Goal: Task Accomplishment & Management: Complete application form

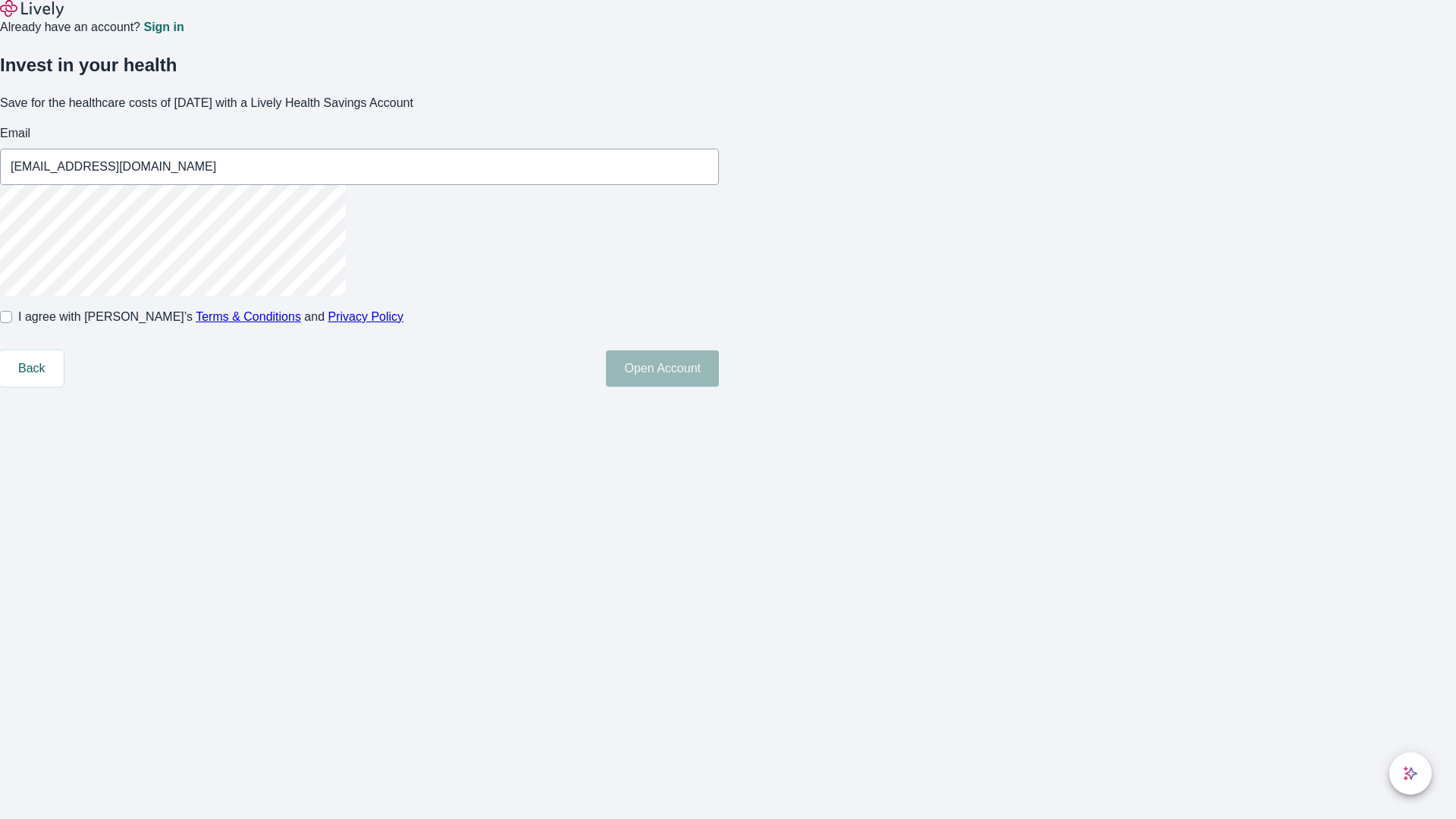
click at [12, 323] on input "I agree with Lively’s Terms & Conditions and Privacy Policy" at bounding box center [6, 317] width 12 height 12
checkbox input "true"
click at [719, 387] on button "Open Account" at bounding box center [662, 369] width 113 height 36
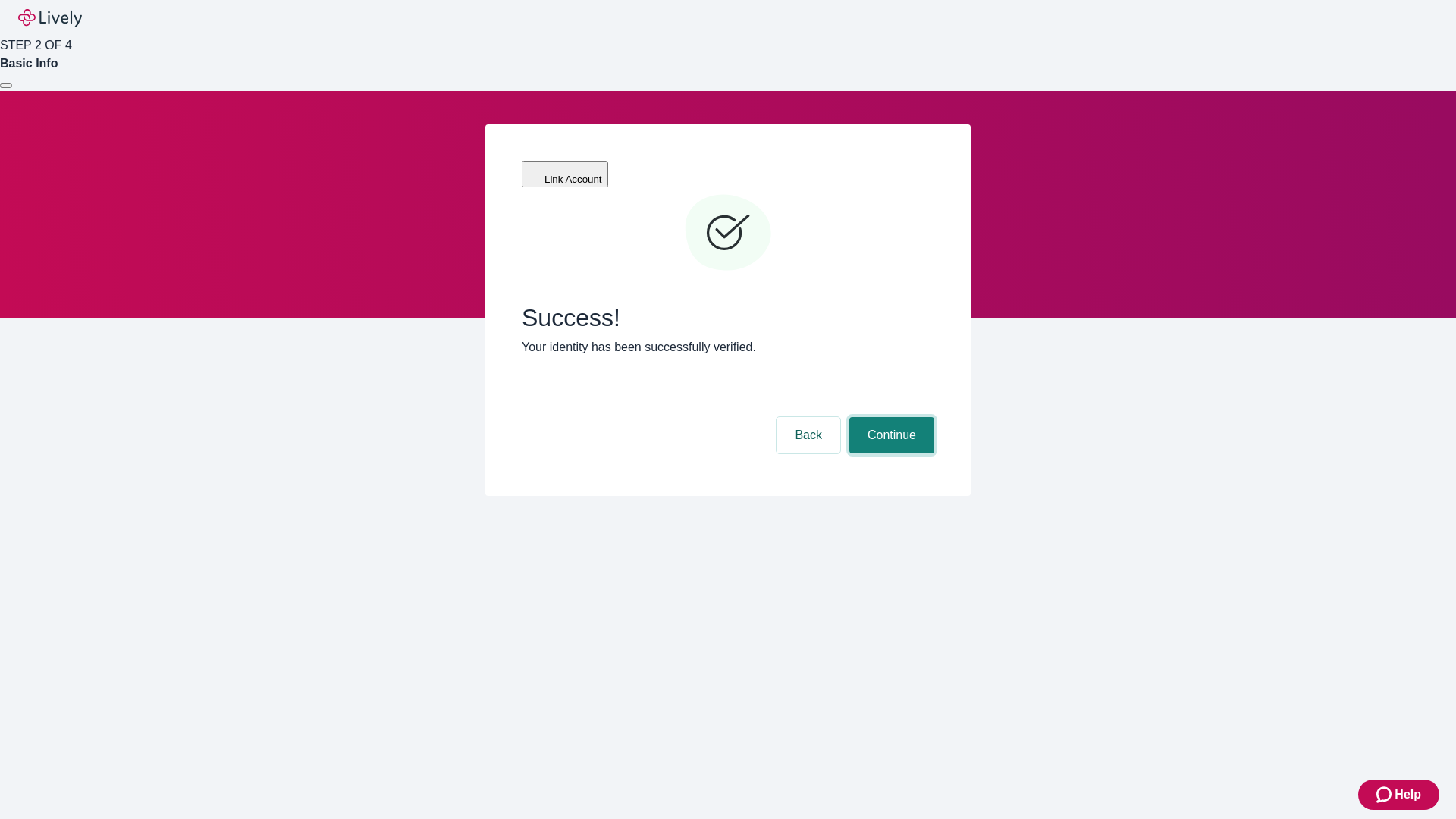
click at [890, 417] on button "Continue" at bounding box center [892, 435] width 85 height 36
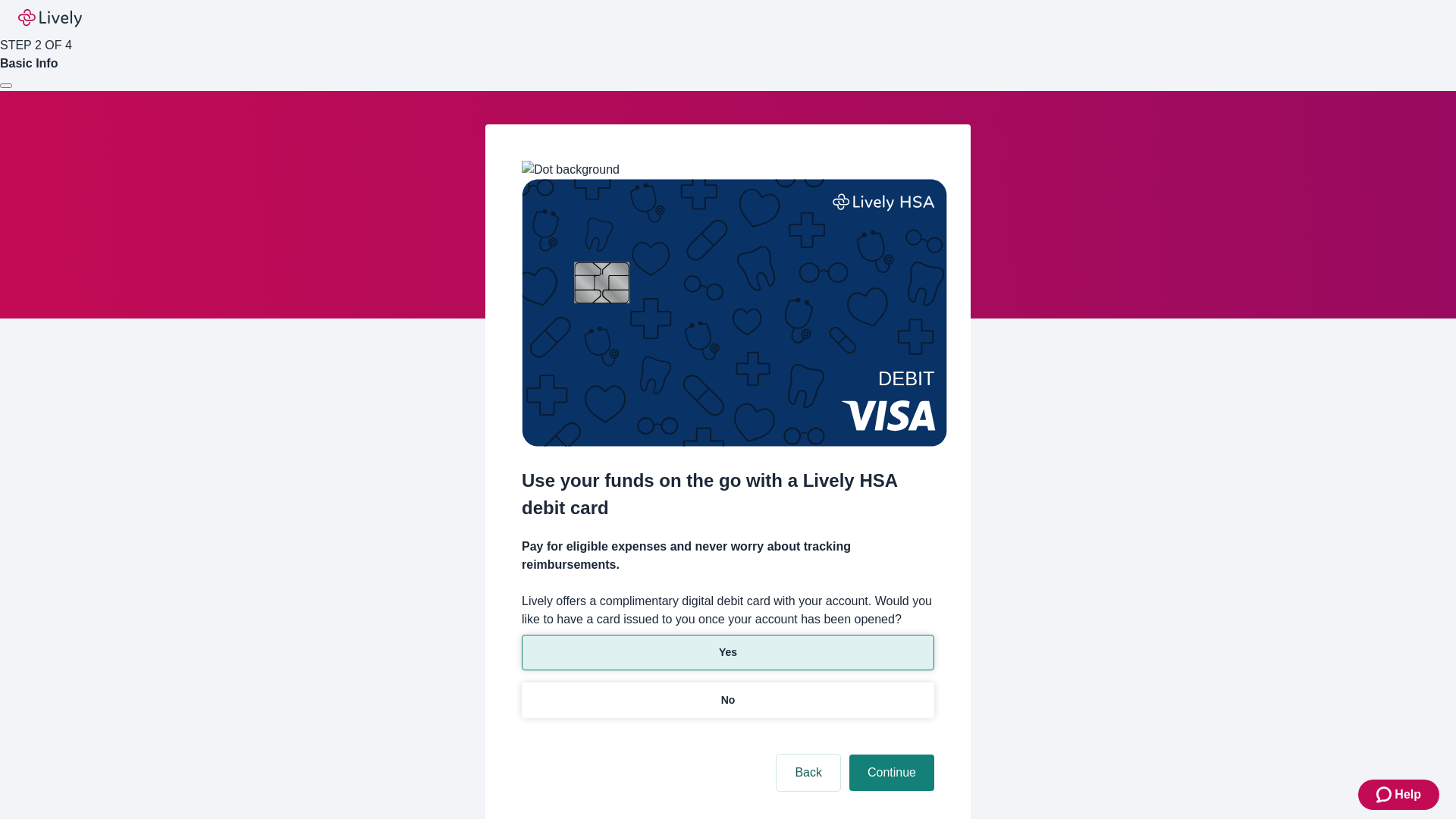
click at [727, 645] on p "Yes" at bounding box center [728, 652] width 18 height 16
click at [890, 755] on button "Continue" at bounding box center [892, 773] width 85 height 36
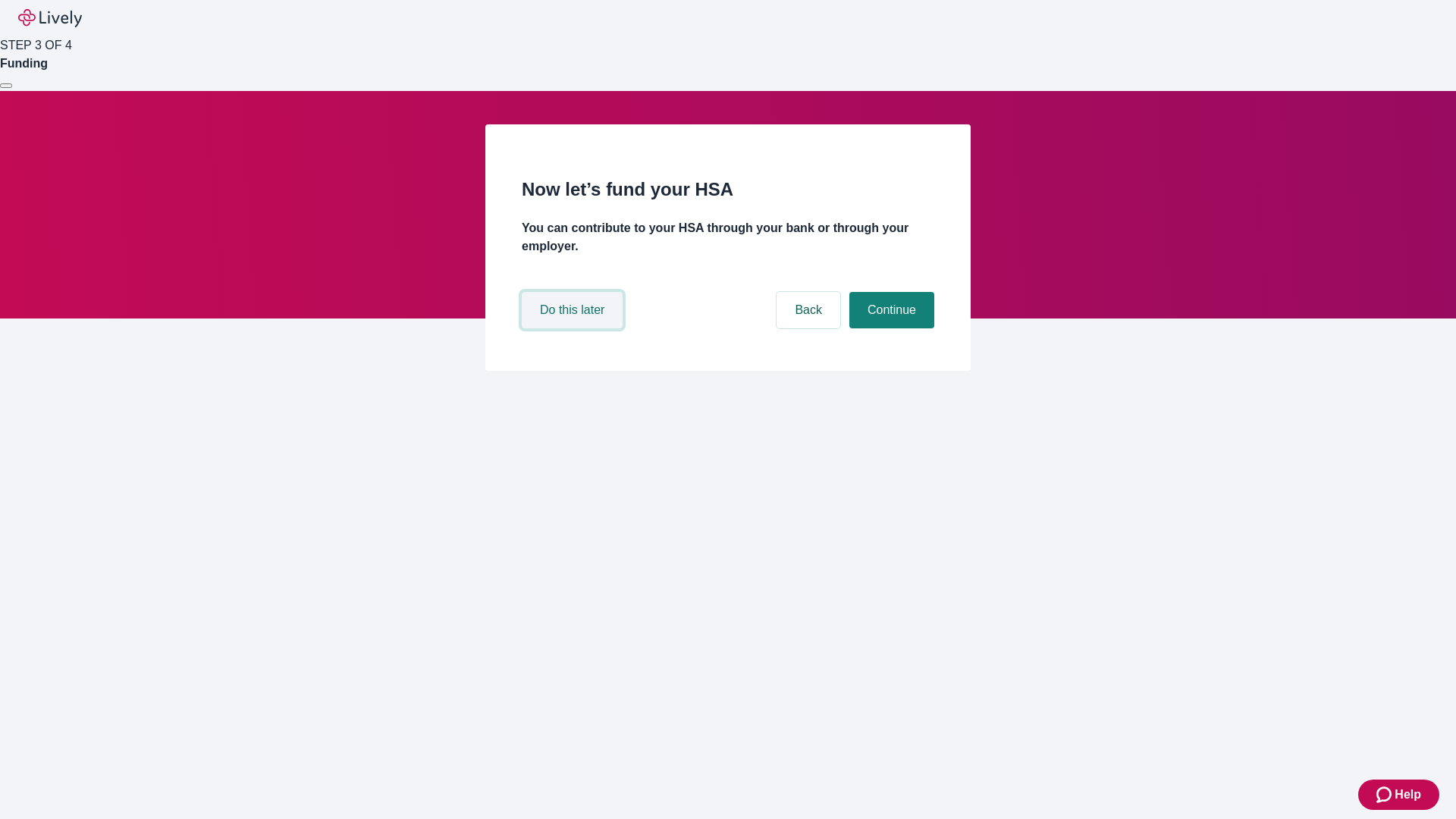
click at [574, 328] on button "Do this later" at bounding box center [573, 310] width 100 height 36
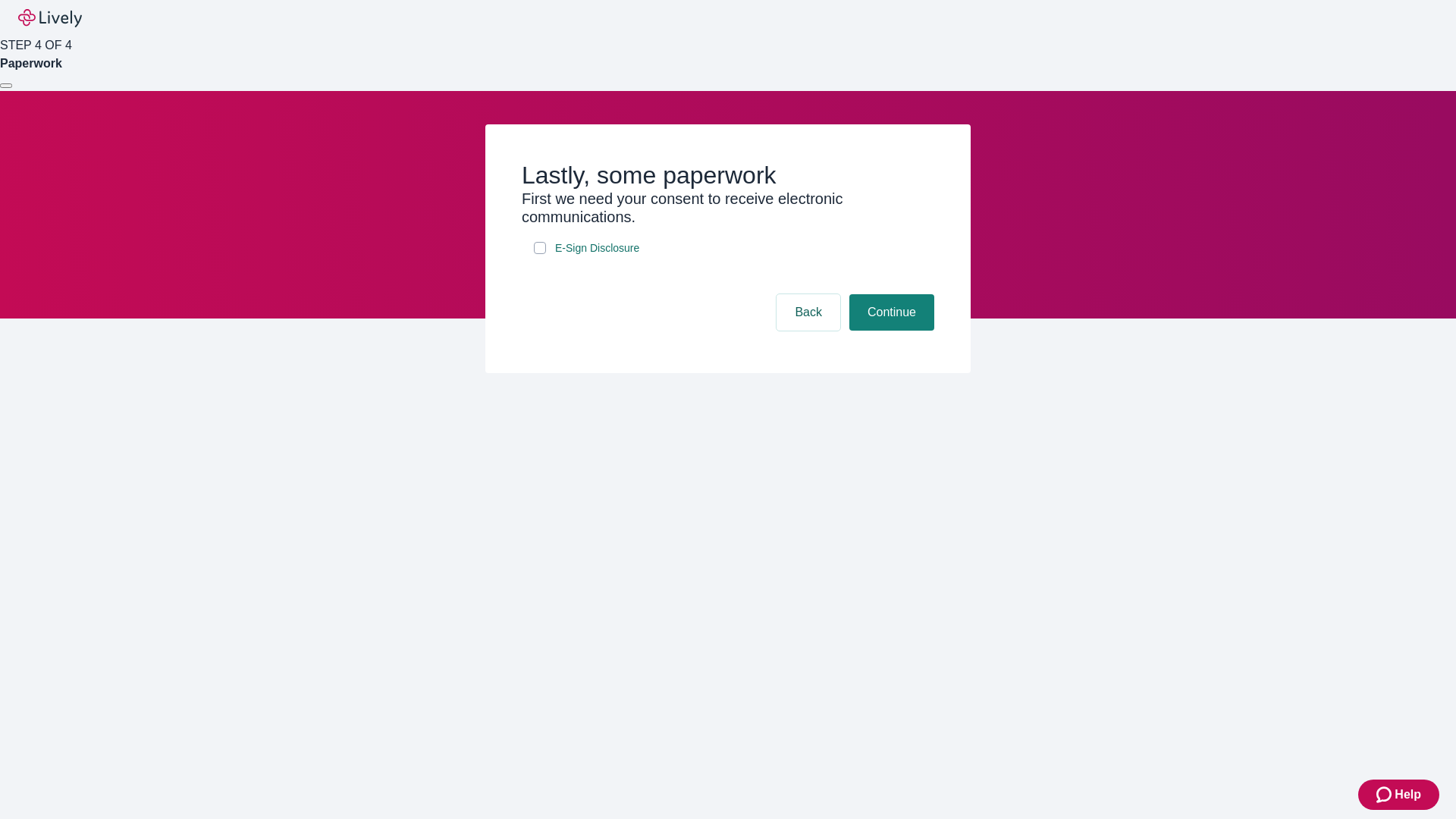
click at [540, 254] on input "E-Sign Disclosure" at bounding box center [539, 247] width 12 height 12
checkbox input "true"
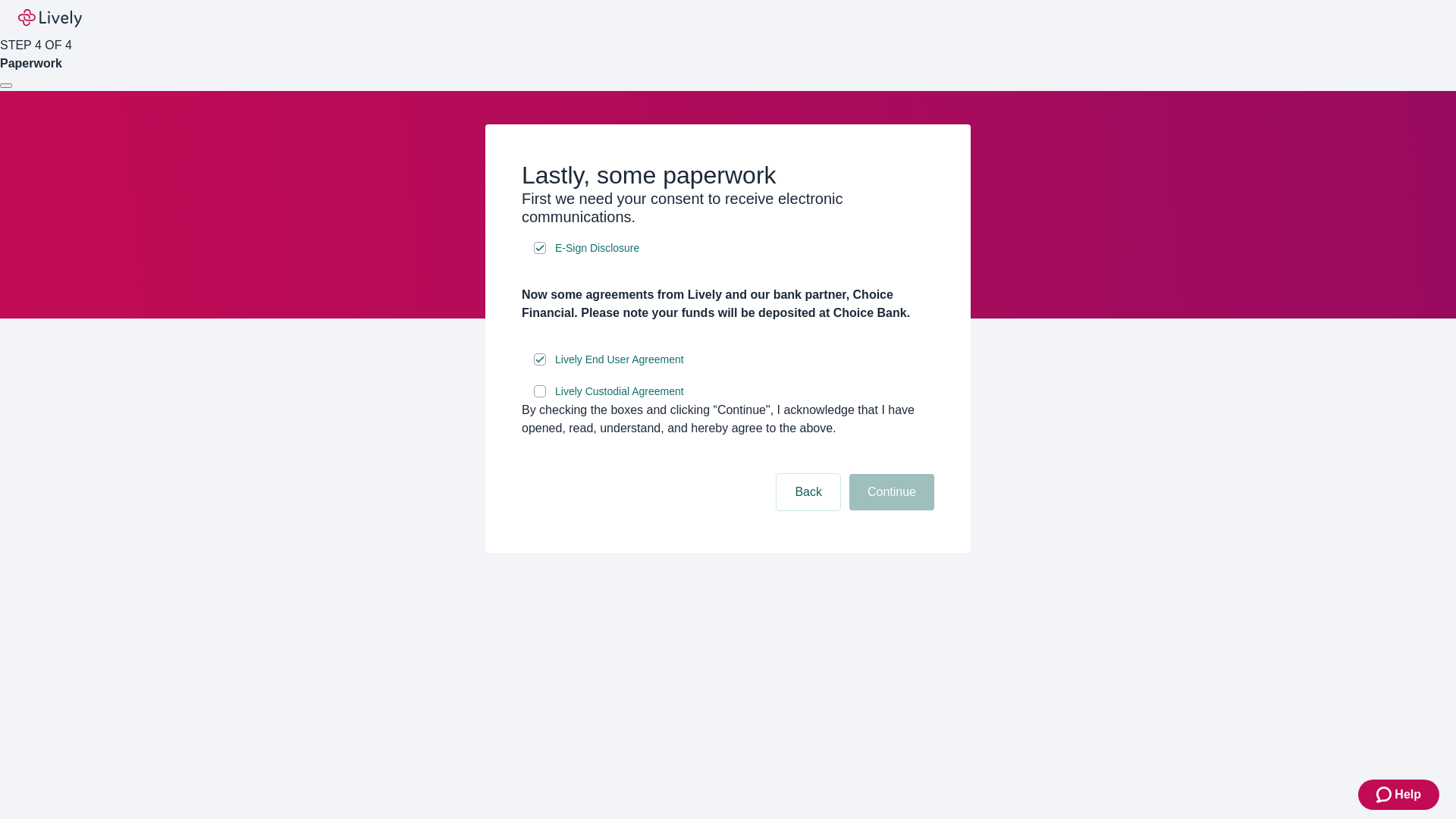
click at [540, 397] on input "Lively Custodial Agreement" at bounding box center [539, 391] width 12 height 12
checkbox input "true"
click at [890, 511] on button "Continue" at bounding box center [892, 492] width 85 height 36
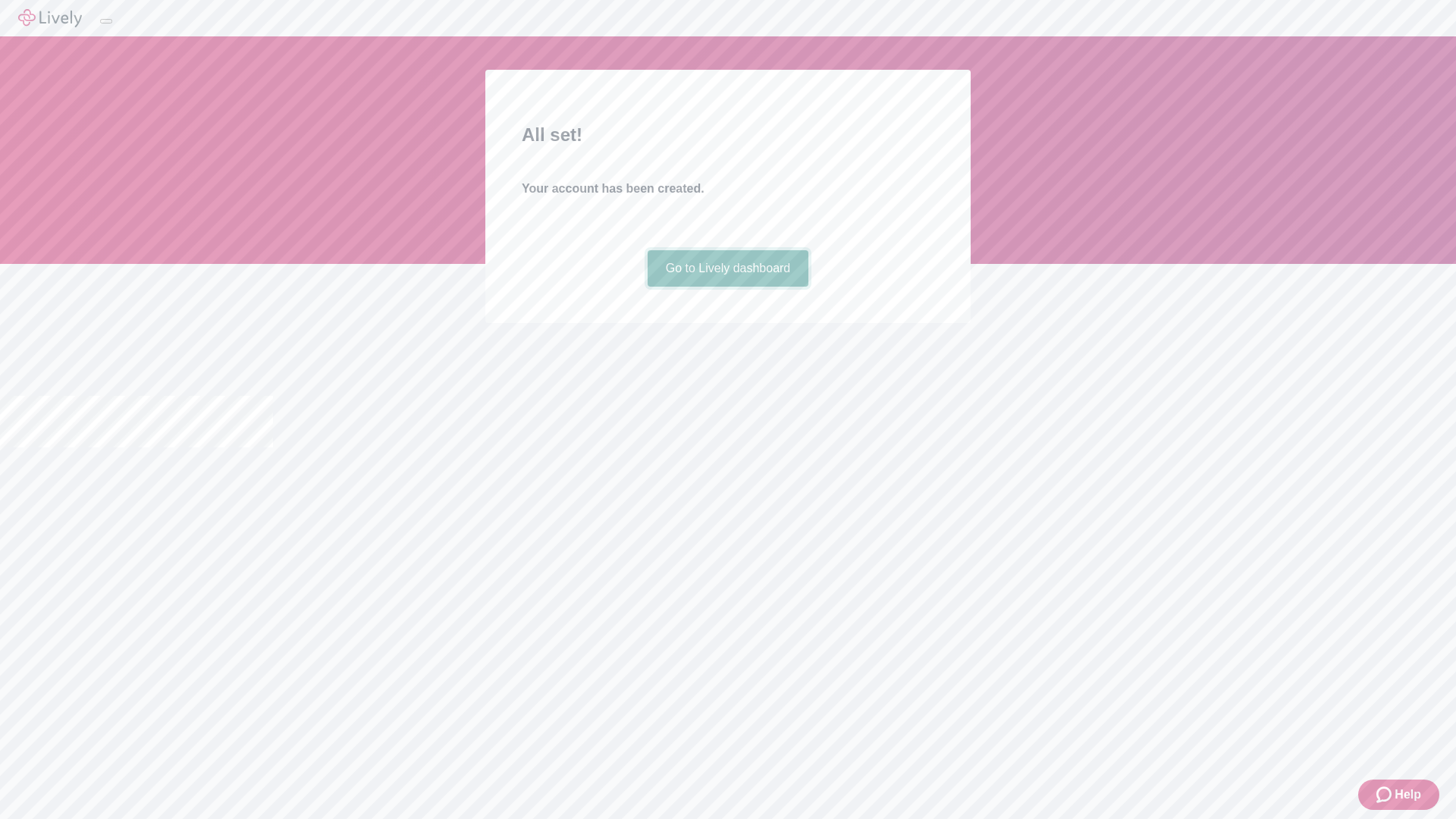
click at [727, 286] on link "Go to Lively dashboard" at bounding box center [728, 268] width 161 height 36
